Goal: Find specific page/section: Find specific page/section

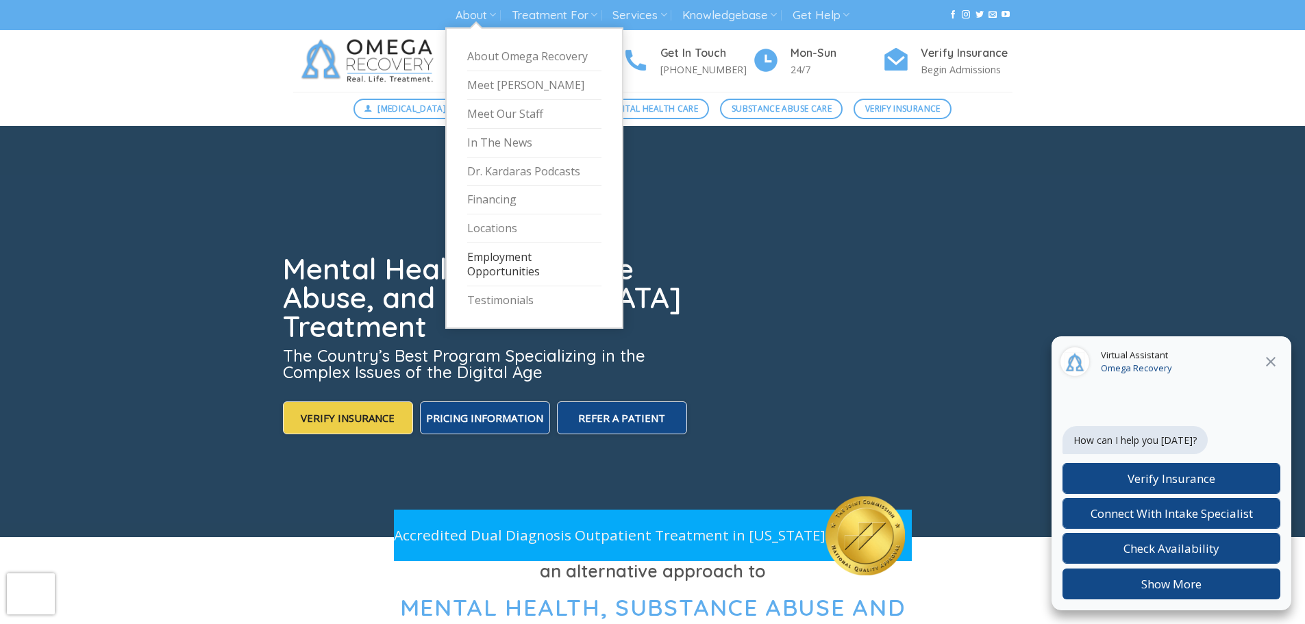
click at [499, 258] on link "Employment Opportunities" at bounding box center [534, 264] width 134 height 43
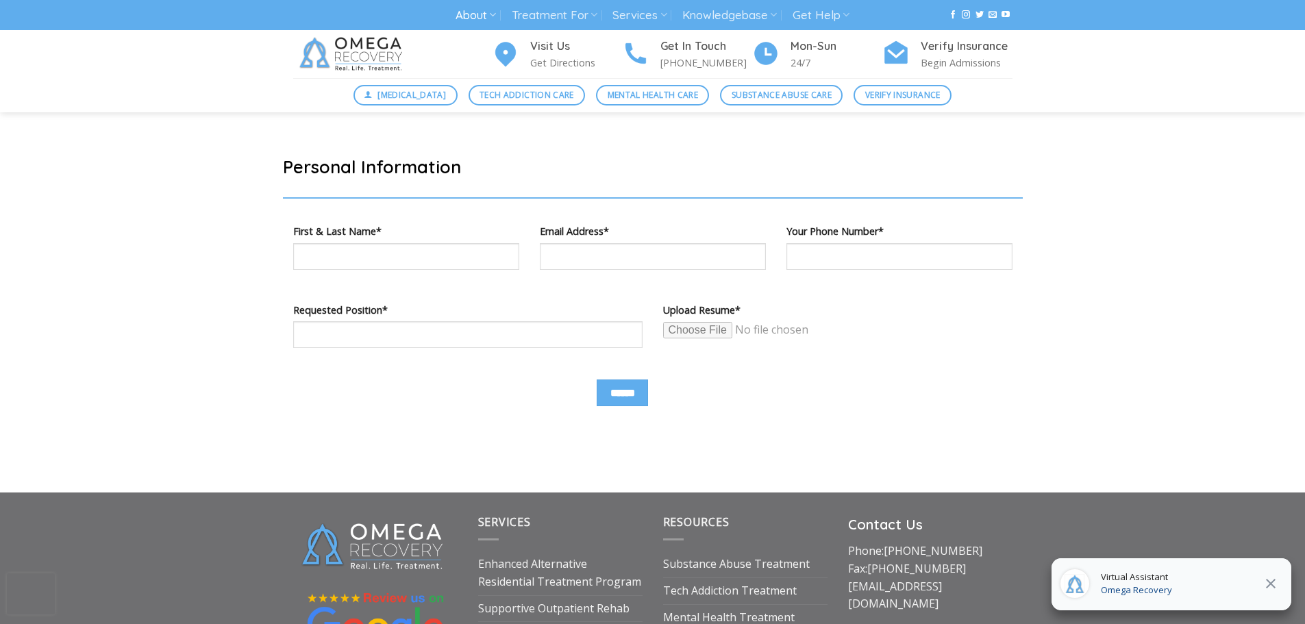
scroll to position [411, 0]
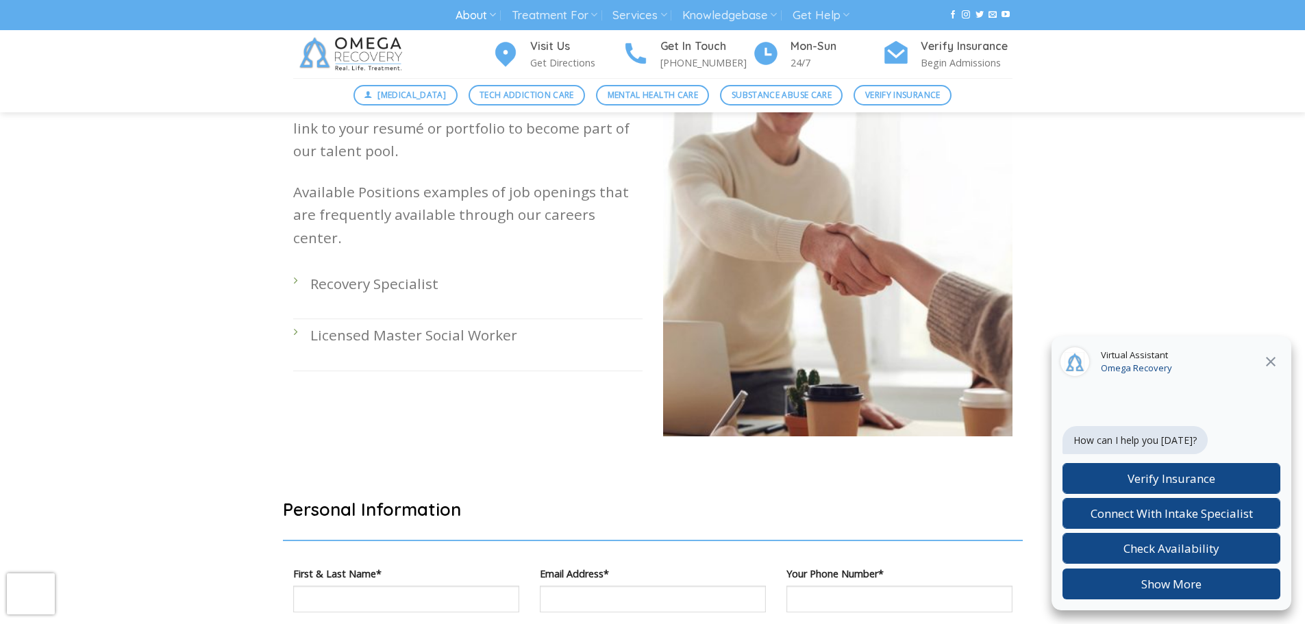
click at [296, 268] on li "Recovery Specialist" at bounding box center [467, 293] width 349 height 51
click at [296, 319] on li "Licensed Master Social Worker" at bounding box center [467, 344] width 349 height 51
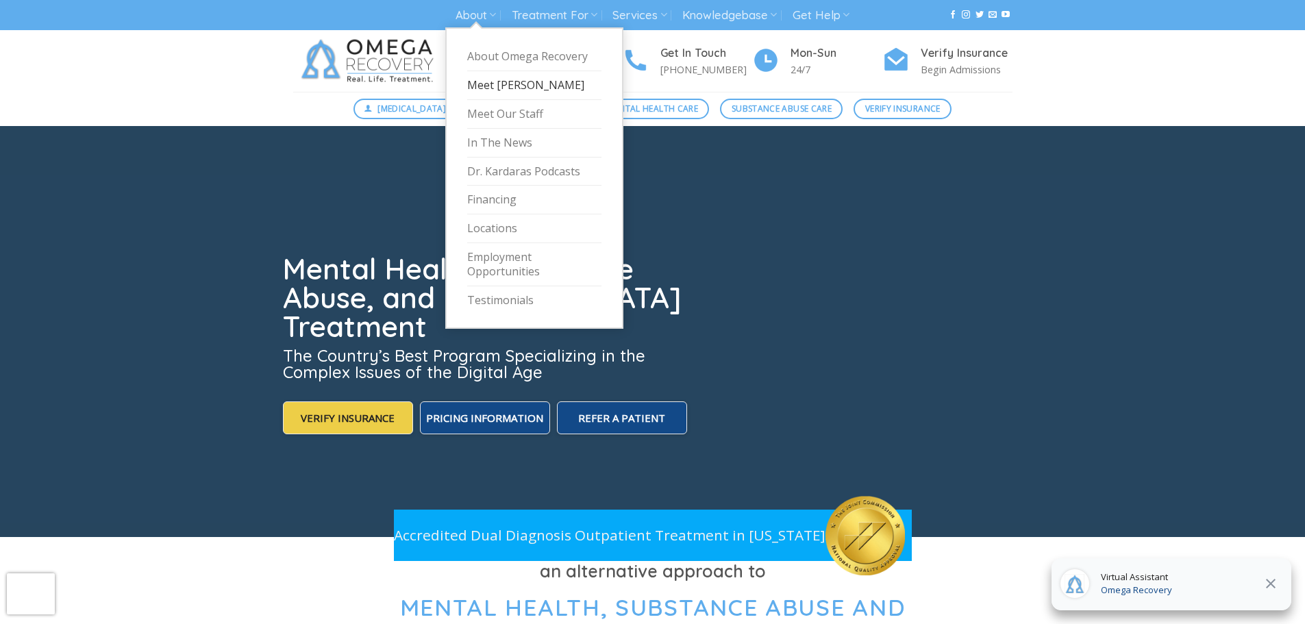
click at [489, 86] on link "Meet [PERSON_NAME]" at bounding box center [534, 85] width 134 height 29
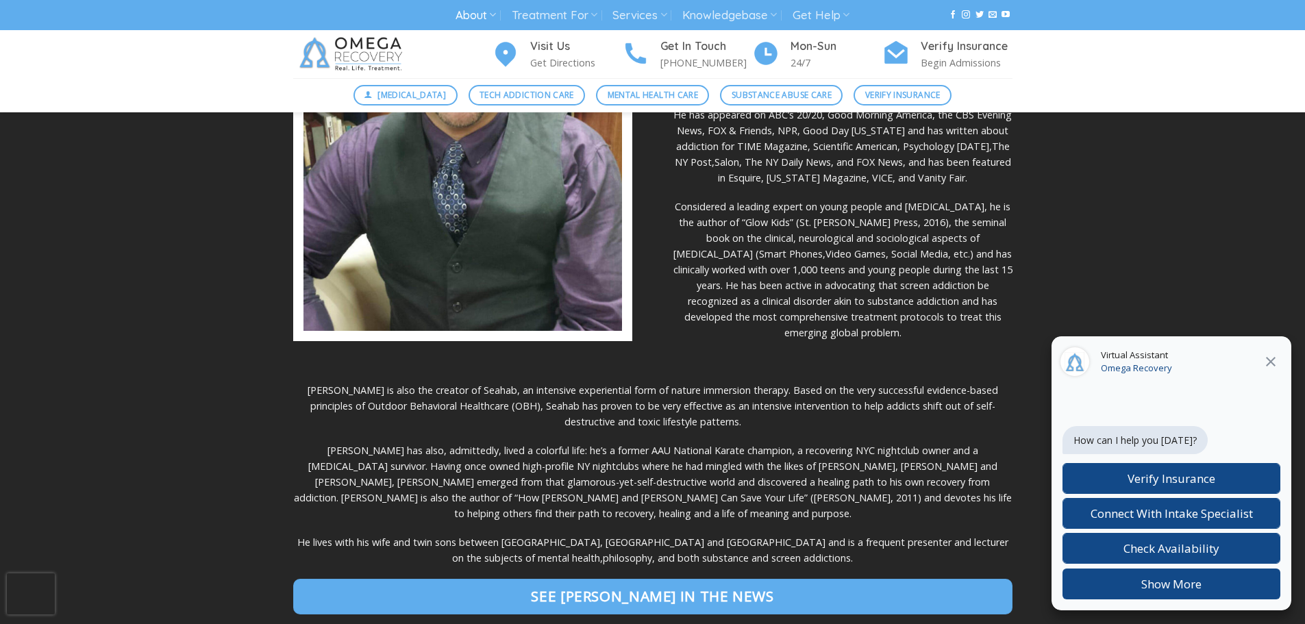
scroll to position [274, 0]
